Goal: Transaction & Acquisition: Obtain resource

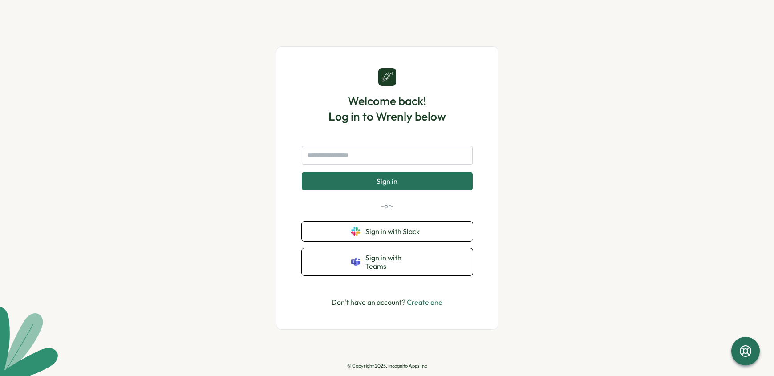
click at [400, 182] on button "Sign in" at bounding box center [387, 181] width 171 height 19
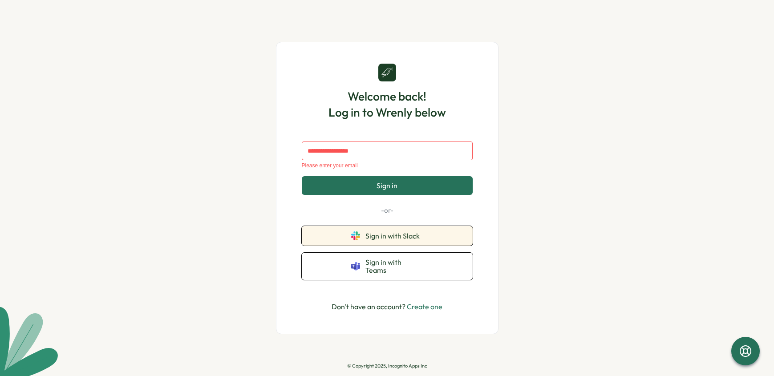
click at [405, 239] on span "Sign in with Slack" at bounding box center [394, 236] width 58 height 8
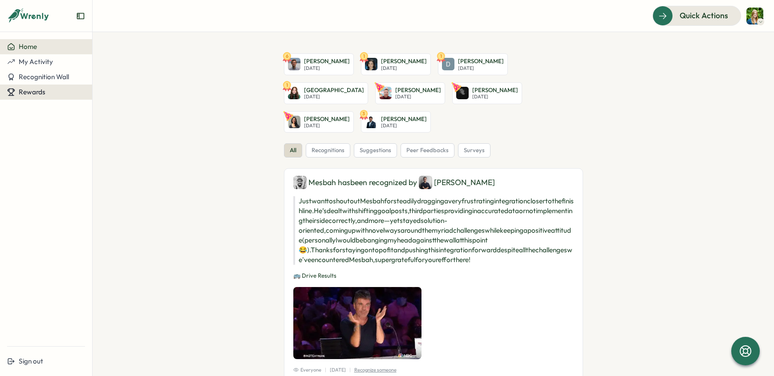
click at [28, 95] on span "Rewards" at bounding box center [32, 92] width 27 height 8
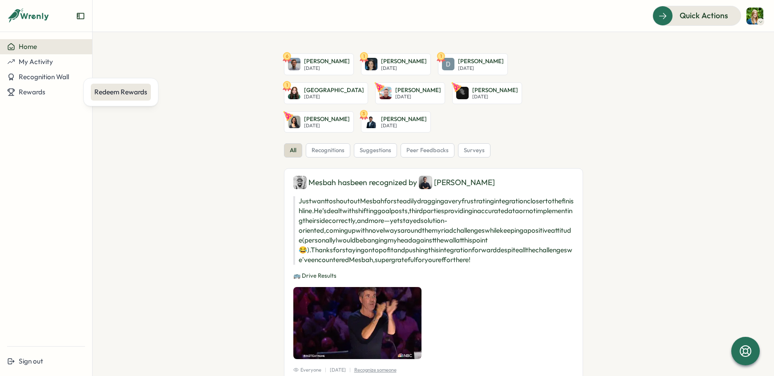
click at [115, 91] on div "Redeem Rewards" at bounding box center [120, 92] width 53 height 10
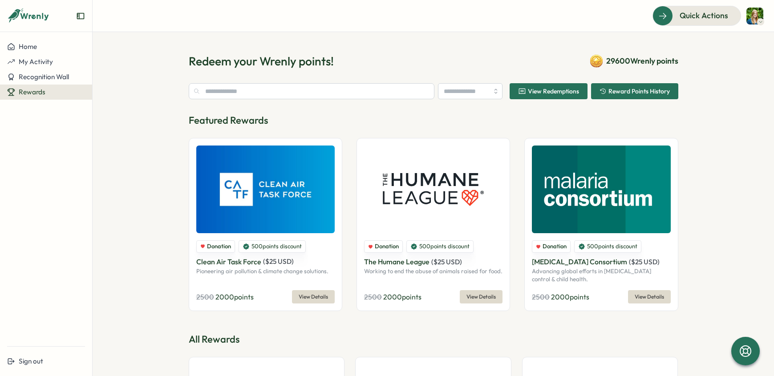
type input "******"
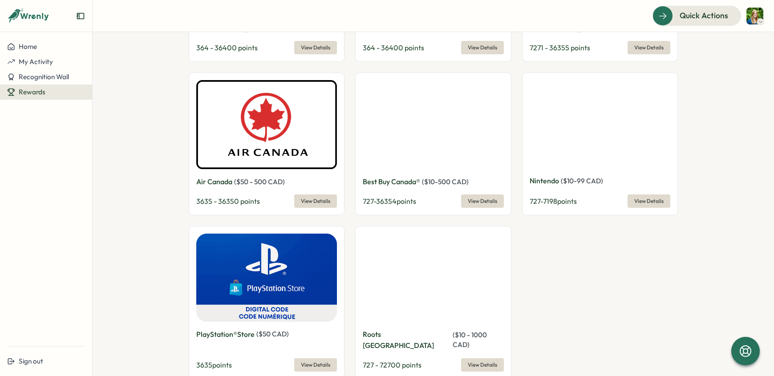
scroll to position [1589, 0]
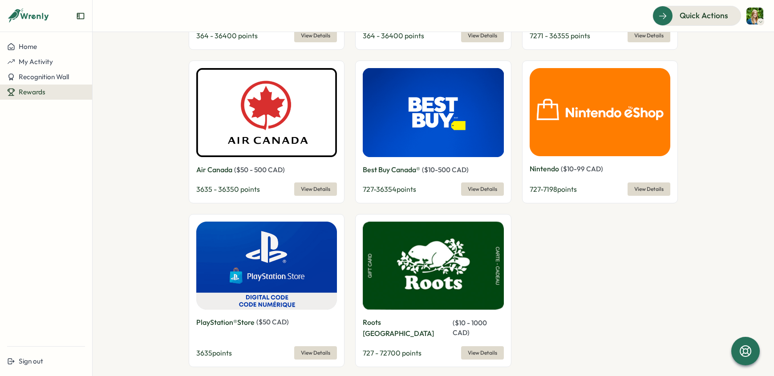
click at [486, 347] on span "View Details" at bounding box center [482, 353] width 29 height 12
